Goal: Navigation & Orientation: Find specific page/section

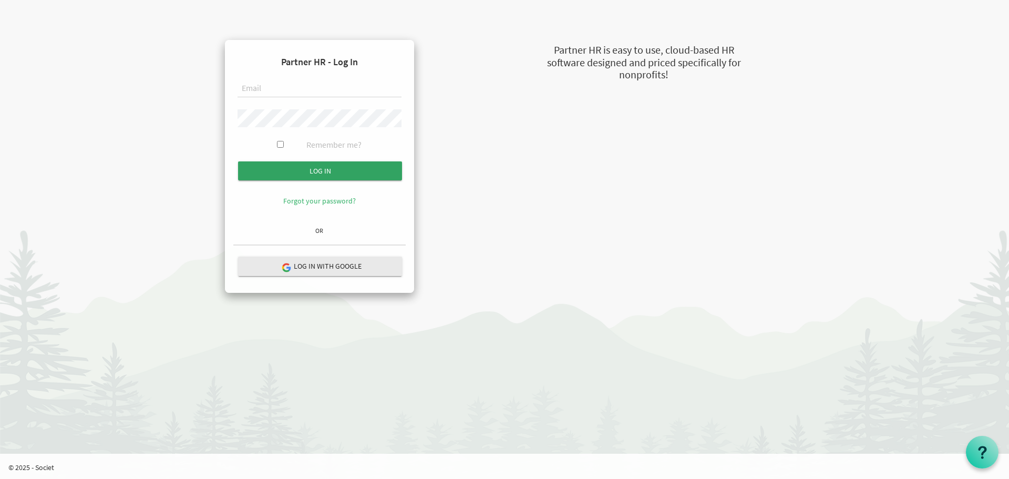
type input "[DOMAIN_NAME][EMAIL_ADDRESS][DOMAIN_NAME]"
click at [304, 169] on input "submit" at bounding box center [320, 170] width 164 height 19
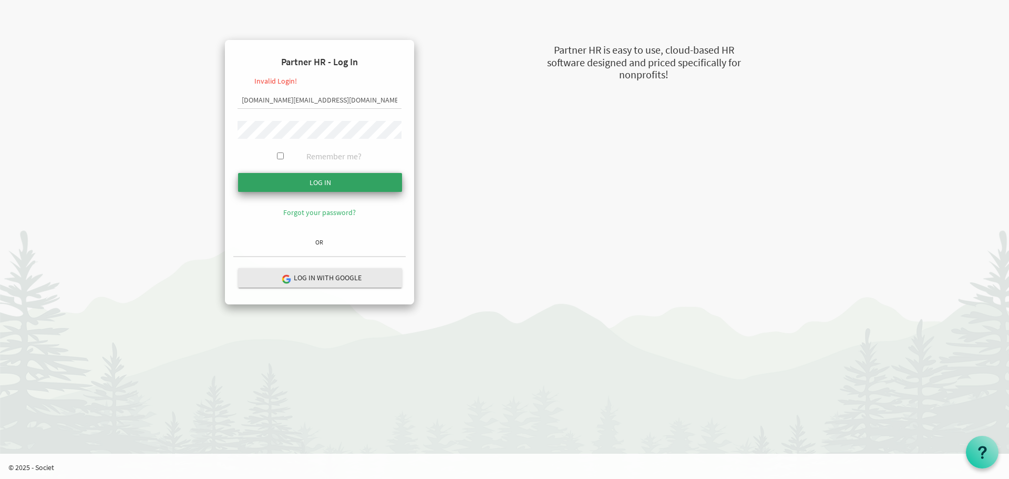
click at [261, 183] on input "Log in" at bounding box center [320, 182] width 164 height 19
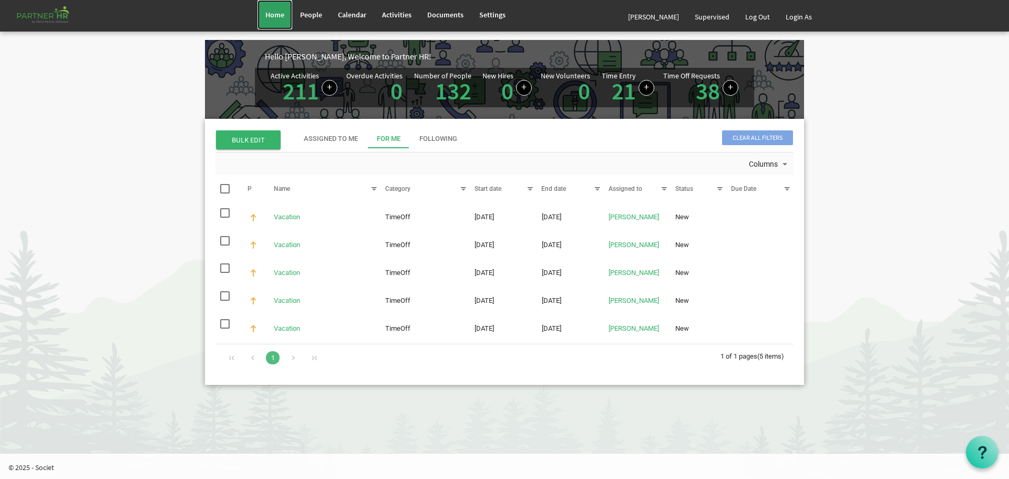
click at [275, 21] on link "Home" at bounding box center [275, 14] width 35 height 29
click at [439, 28] on link "Documents" at bounding box center [445, 14] width 52 height 29
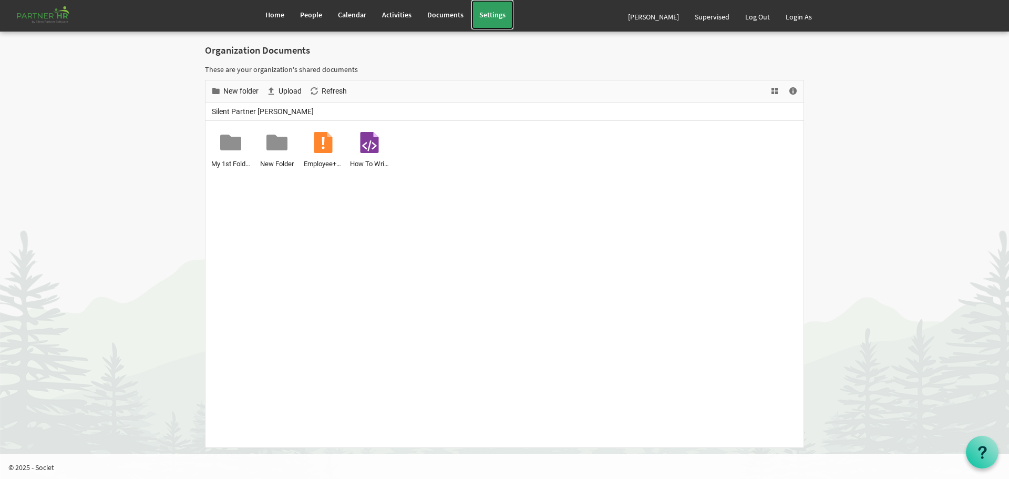
click at [497, 25] on link "Settings" at bounding box center [493, 14] width 42 height 29
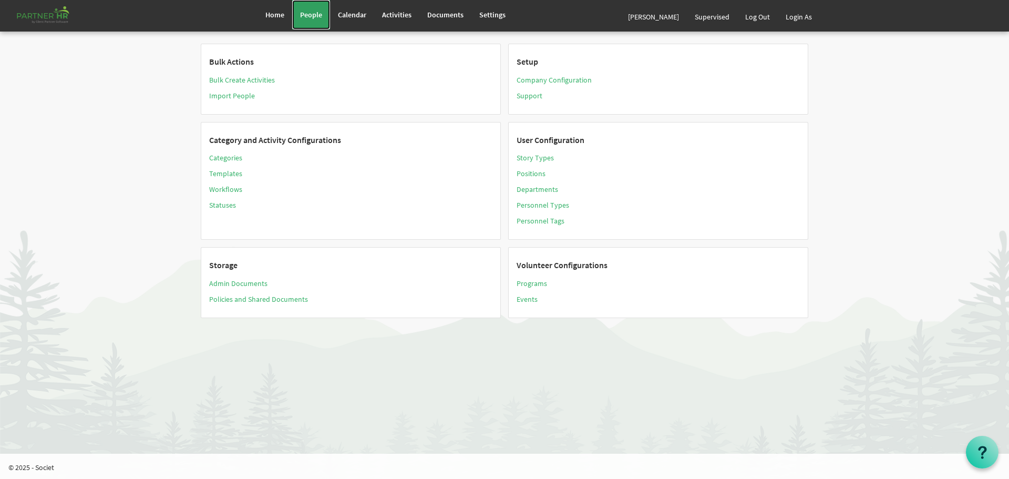
click at [307, 18] on span "People" at bounding box center [311, 14] width 22 height 9
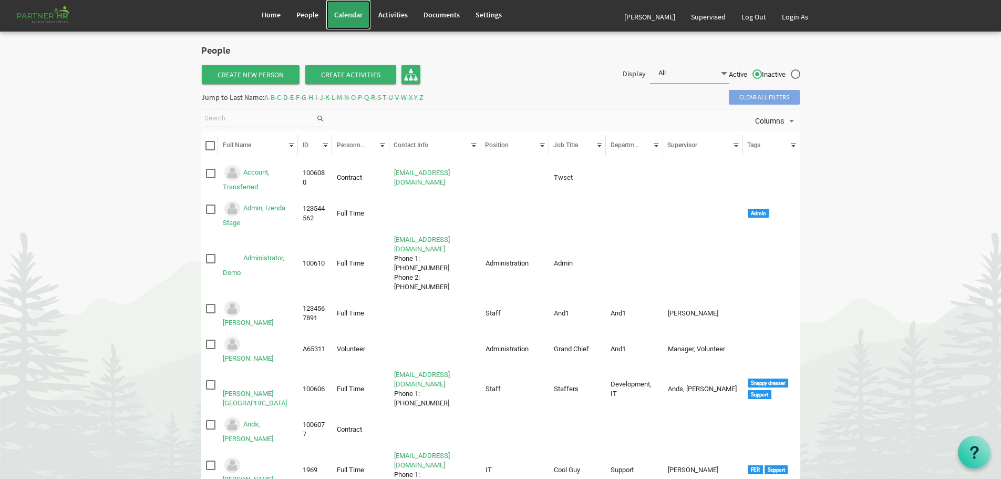
click at [356, 15] on span "Calendar" at bounding box center [348, 14] width 28 height 9
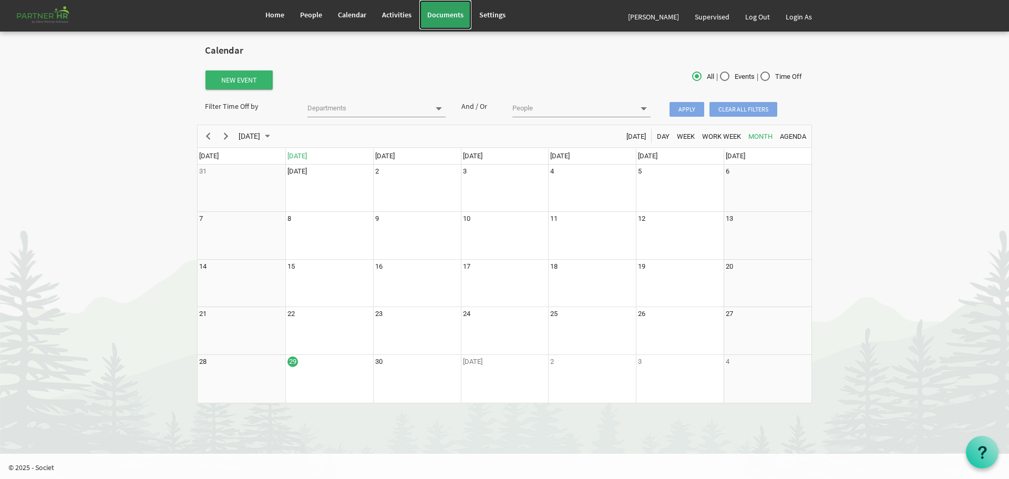
click at [426, 15] on link "Documents" at bounding box center [445, 14] width 52 height 29
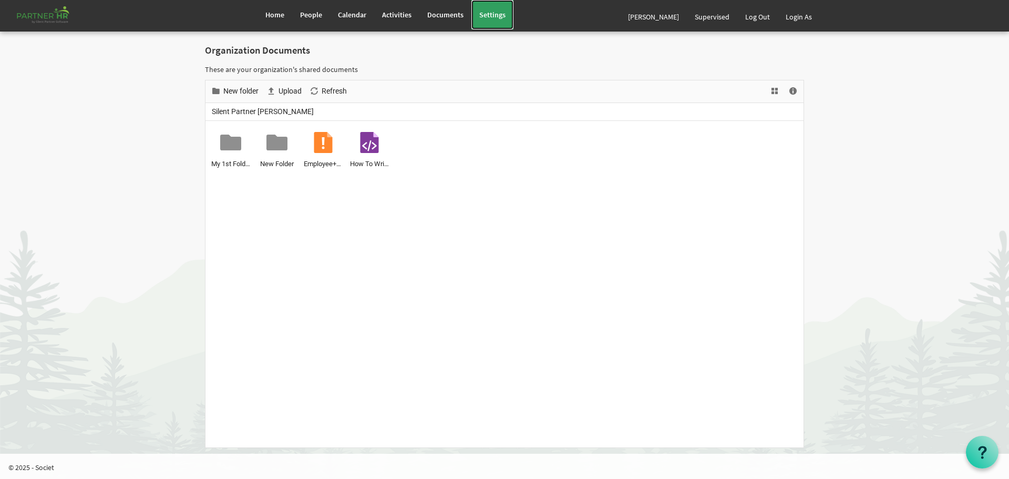
click at [491, 16] on span "Settings" at bounding box center [492, 14] width 26 height 9
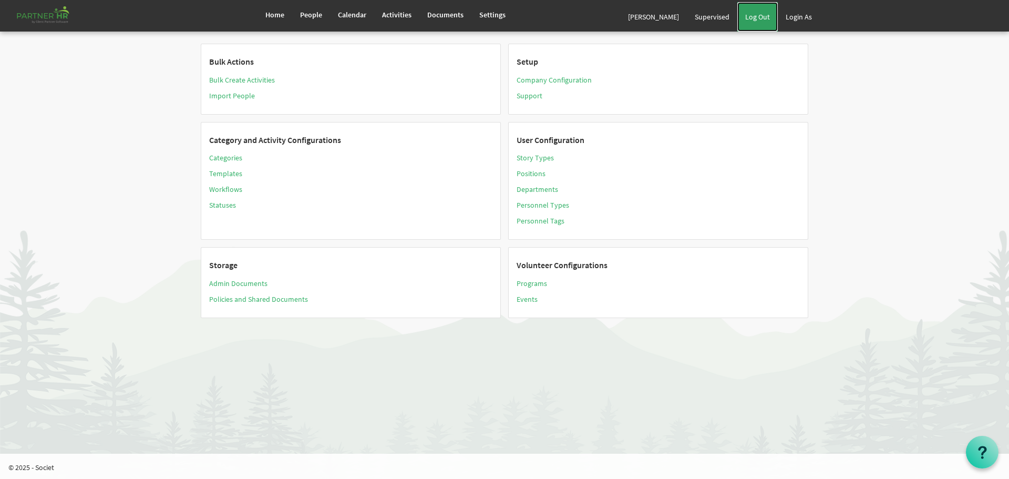
click at [768, 15] on link "Log Out" at bounding box center [757, 16] width 40 height 29
